Goal: Use online tool/utility

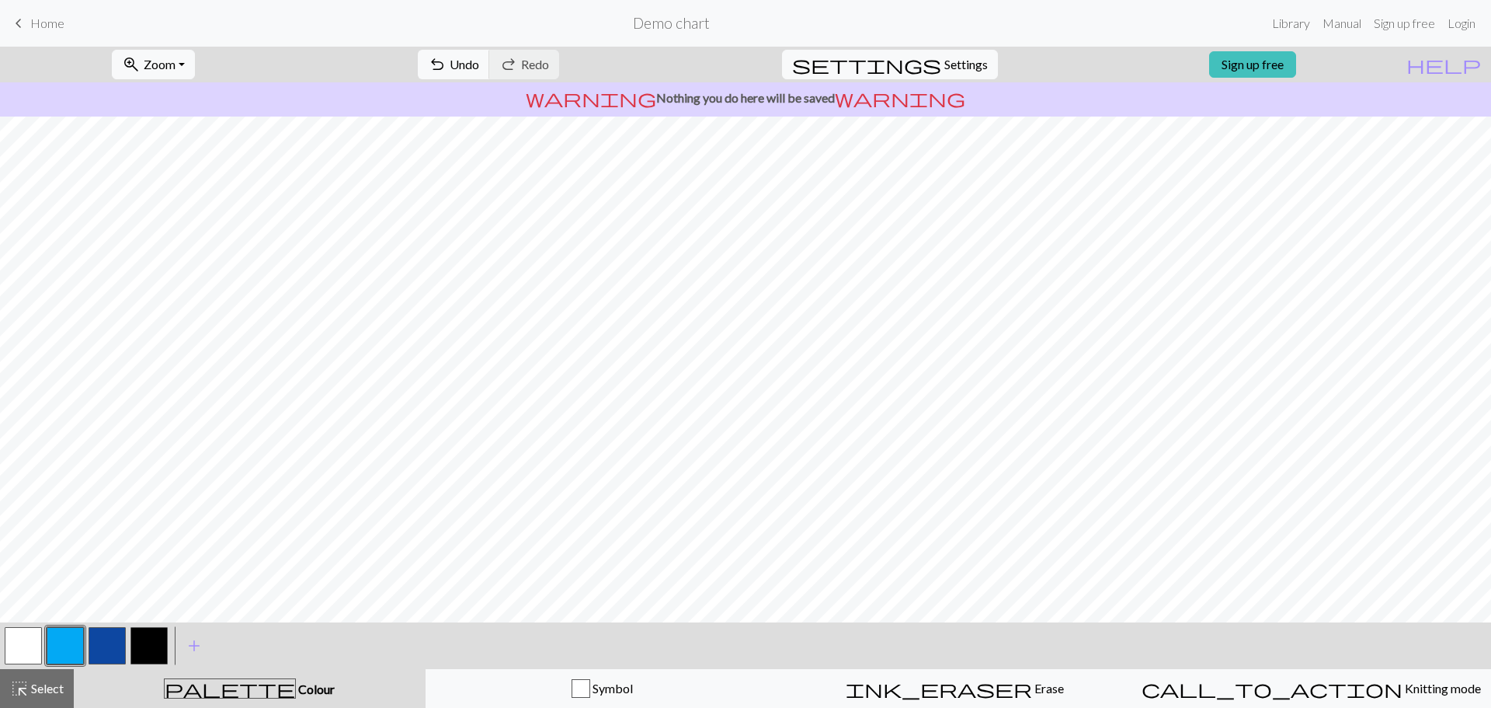
click at [94, 636] on button "button" at bounding box center [107, 645] width 37 height 37
click at [144, 645] on button "button" at bounding box center [148, 645] width 37 height 37
click at [101, 656] on button "button" at bounding box center [107, 645] width 37 height 37
click at [30, 645] on button "button" at bounding box center [23, 645] width 37 height 37
click at [114, 648] on button "button" at bounding box center [107, 645] width 37 height 37
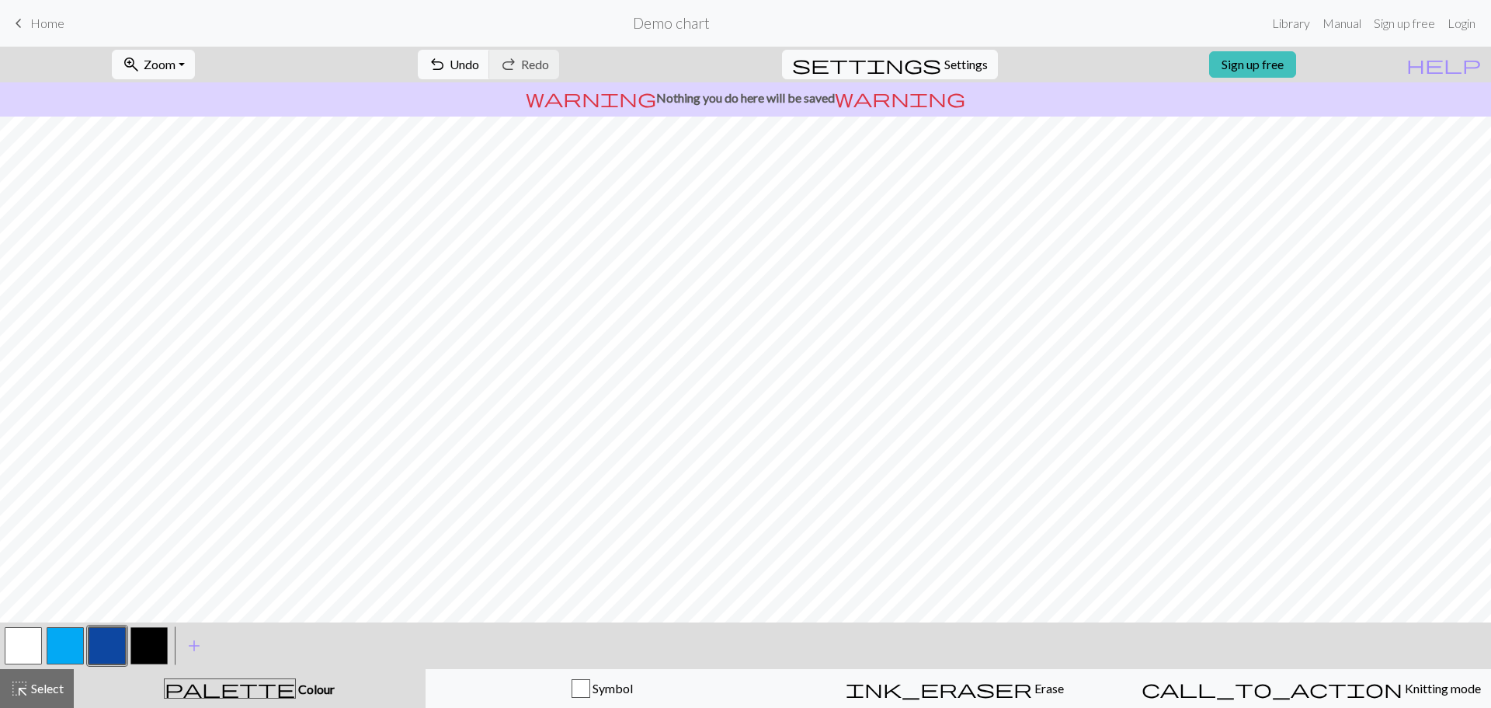
click at [27, 648] on button "button" at bounding box center [23, 645] width 37 height 37
click at [118, 650] on button "button" at bounding box center [107, 645] width 37 height 37
click at [23, 652] on button "button" at bounding box center [23, 645] width 37 height 37
click at [102, 650] on button "button" at bounding box center [107, 645] width 37 height 37
click at [68, 643] on button "button" at bounding box center [65, 645] width 37 height 37
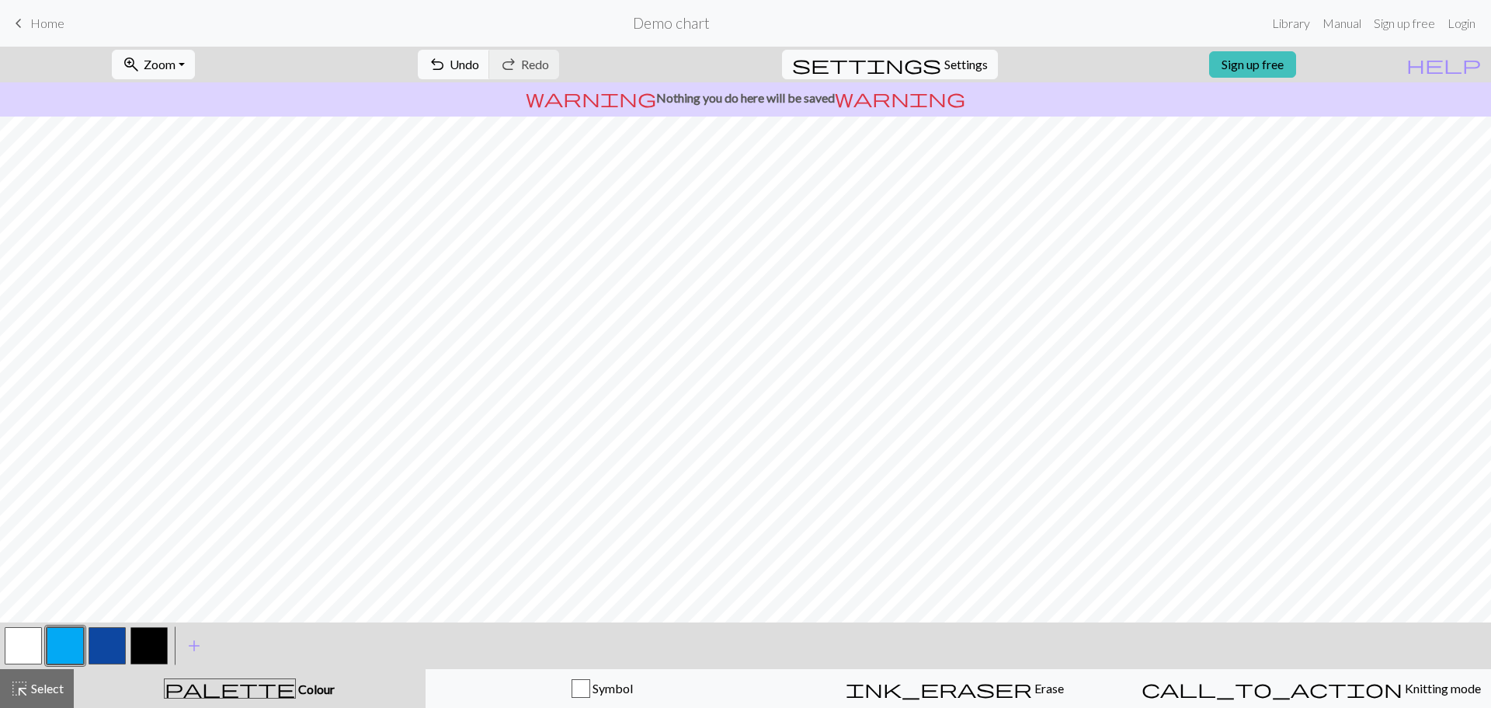
click at [144, 648] on button "button" at bounding box center [148, 645] width 37 height 37
click at [110, 655] on button "button" at bounding box center [107, 645] width 37 height 37
click at [28, 646] on button "button" at bounding box center [23, 645] width 37 height 37
click at [123, 652] on button "button" at bounding box center [107, 645] width 37 height 37
click at [32, 635] on button "button" at bounding box center [23, 645] width 37 height 37
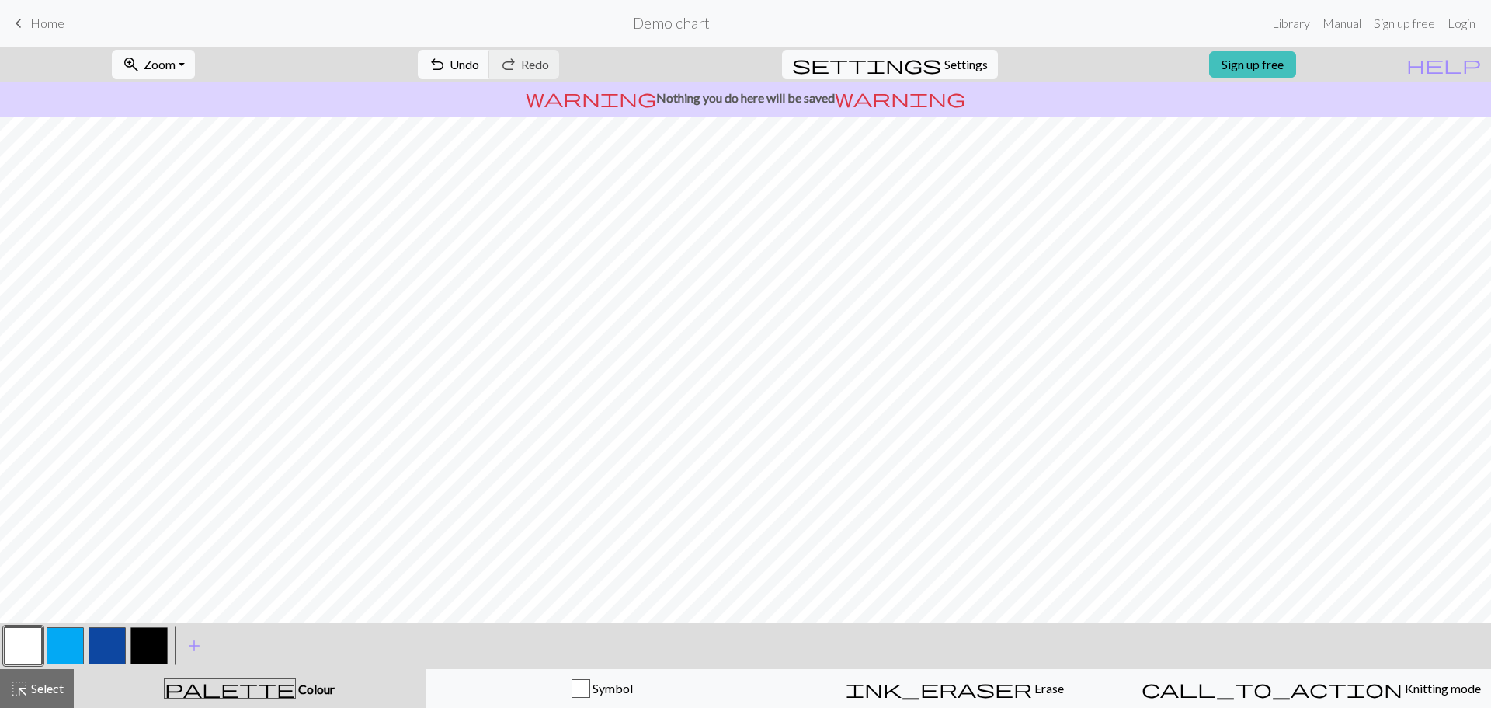
drag, startPoint x: 156, startPoint y: 645, endPoint x: 162, endPoint y: 637, distance: 10.1
click at [155, 645] on button "button" at bounding box center [148, 645] width 37 height 37
click at [71, 633] on button "button" at bounding box center [65, 645] width 37 height 37
click at [115, 632] on button "button" at bounding box center [107, 645] width 37 height 37
click at [63, 634] on button "button" at bounding box center [65, 645] width 37 height 37
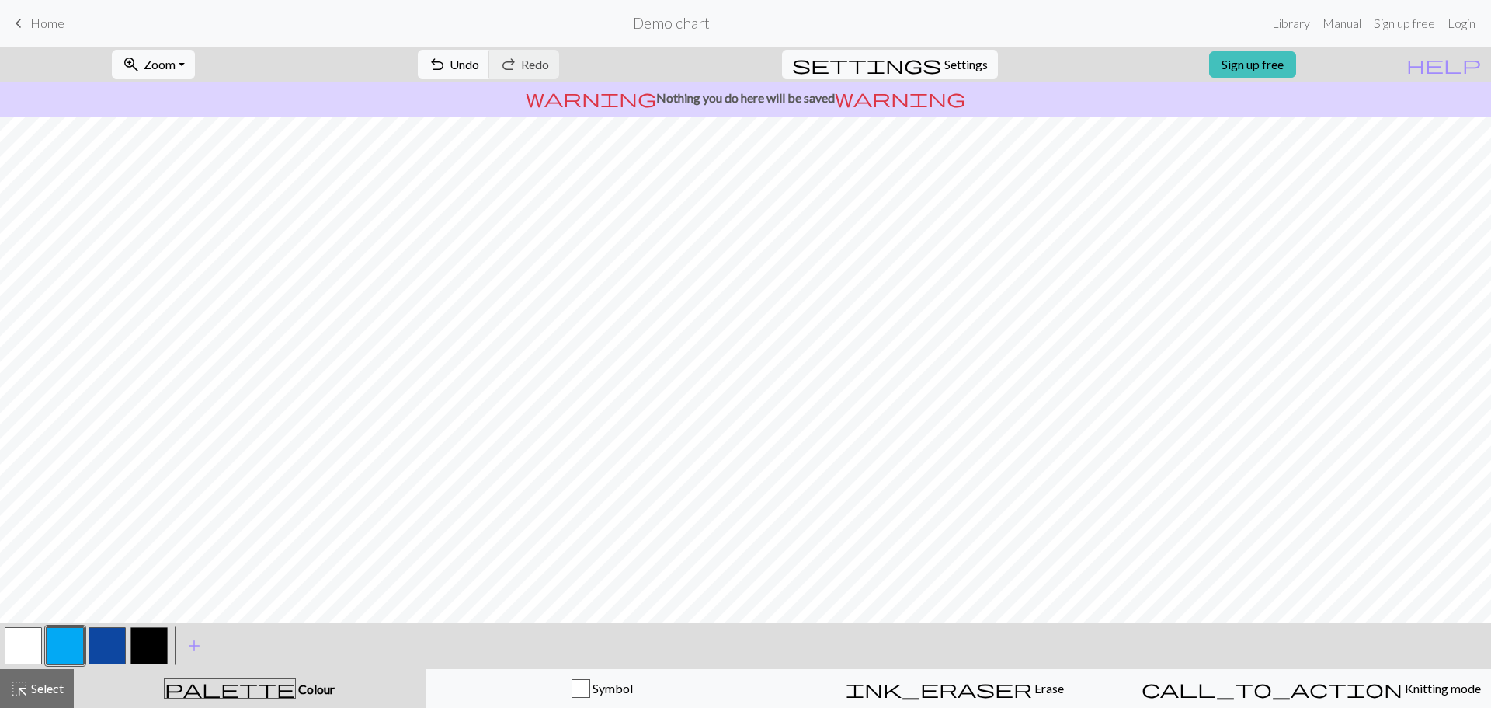
click at [105, 642] on button "button" at bounding box center [107, 645] width 37 height 37
drag, startPoint x: 148, startPoint y: 649, endPoint x: 158, endPoint y: 638, distance: 14.8
click at [148, 651] on button "button" at bounding box center [148, 645] width 37 height 37
